Goal: Check status: Check status

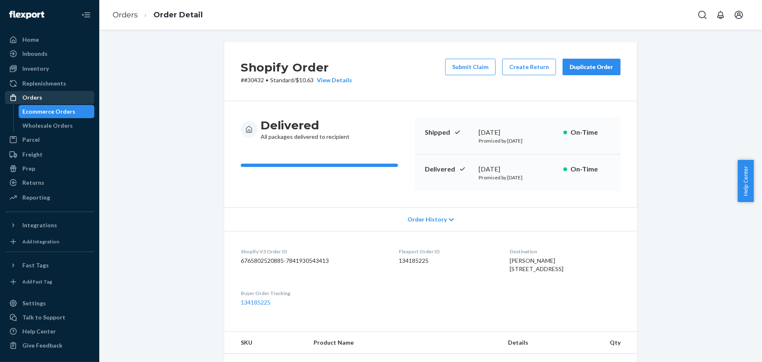
click at [60, 95] on div "Orders" at bounding box center [50, 98] width 88 height 12
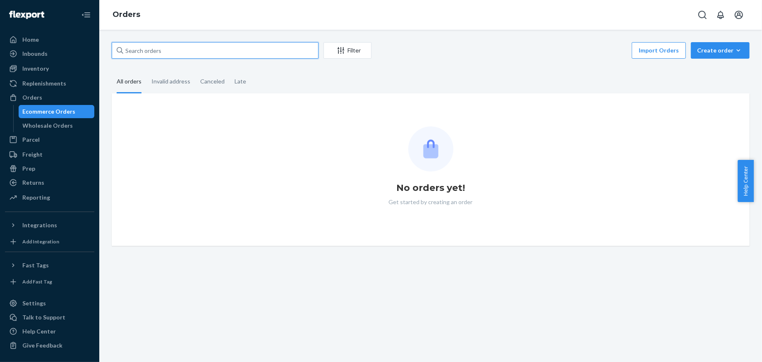
click at [239, 55] on input "text" at bounding box center [215, 50] width 207 height 17
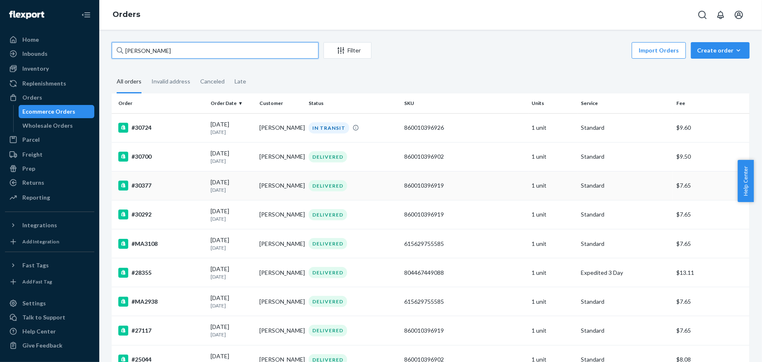
scroll to position [96, 0]
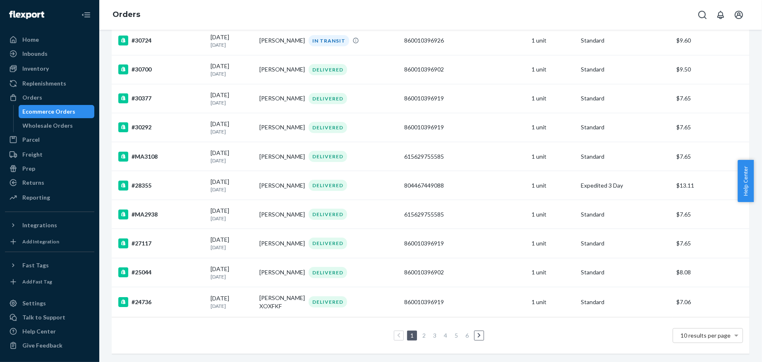
click at [464, 332] on link "6" at bounding box center [467, 335] width 7 height 7
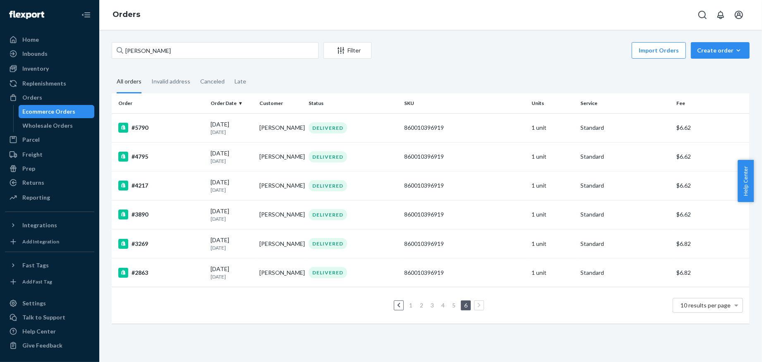
click at [451, 305] on link "5" at bounding box center [453, 305] width 7 height 7
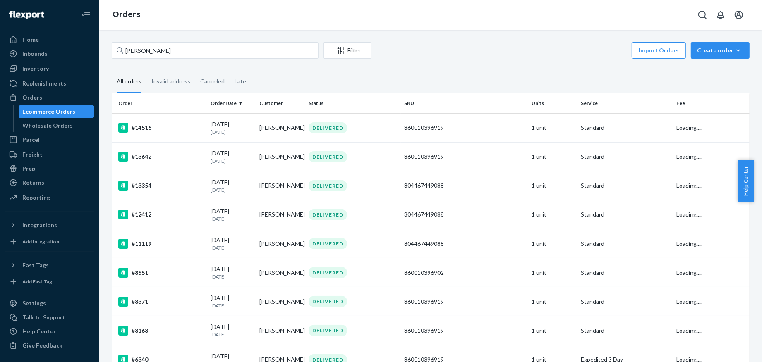
scroll to position [94, 0]
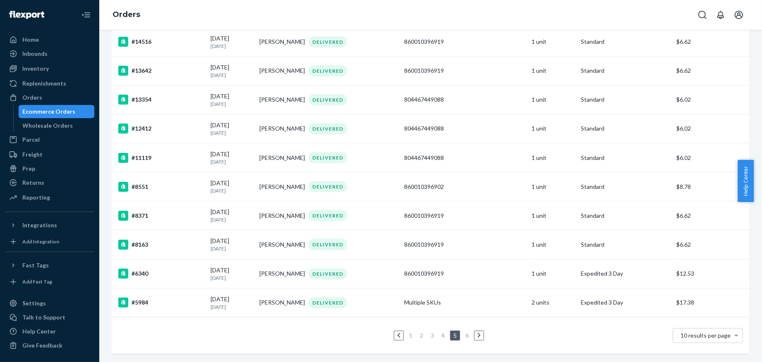
click at [439, 332] on li "4" at bounding box center [442, 336] width 7 height 10
click at [440, 332] on link "4" at bounding box center [443, 335] width 7 height 7
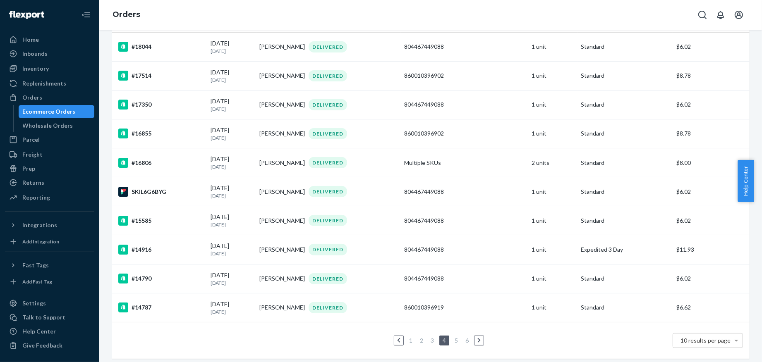
scroll to position [81, 0]
click at [429, 342] on link "3" at bounding box center [432, 340] width 7 height 7
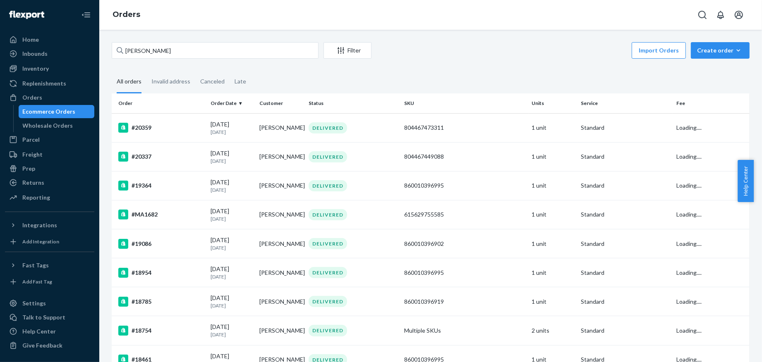
scroll to position [97, 0]
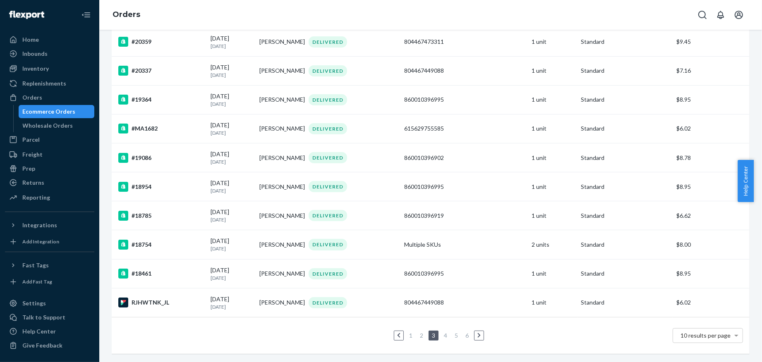
click at [464, 332] on link "6" at bounding box center [467, 335] width 7 height 7
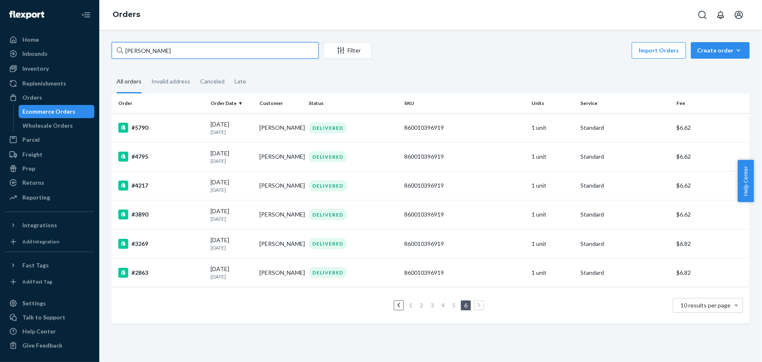
click at [282, 52] on input "[PERSON_NAME]" at bounding box center [215, 50] width 207 height 17
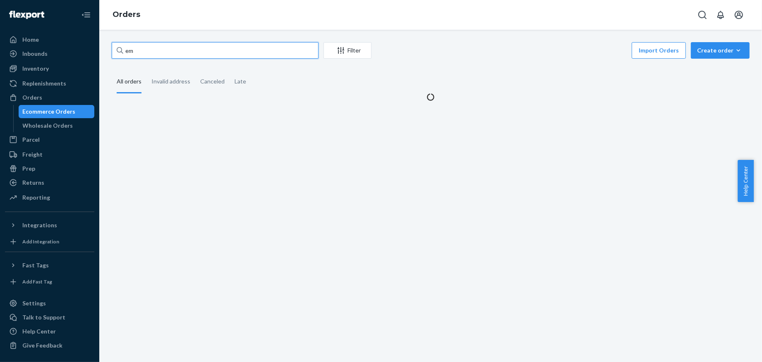
type input "e"
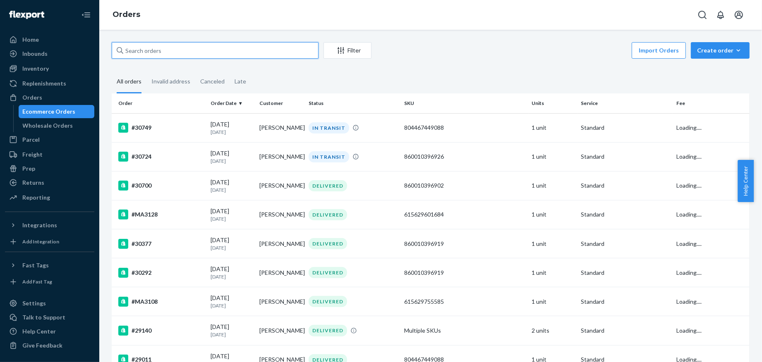
type input "o"
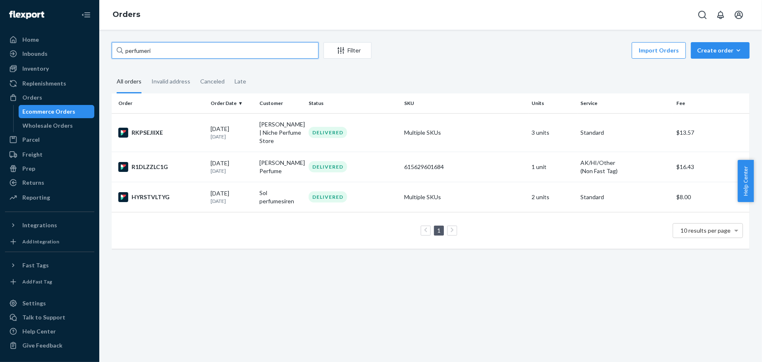
type input "perfumeri"
